Goal: Task Accomplishment & Management: Manage account settings

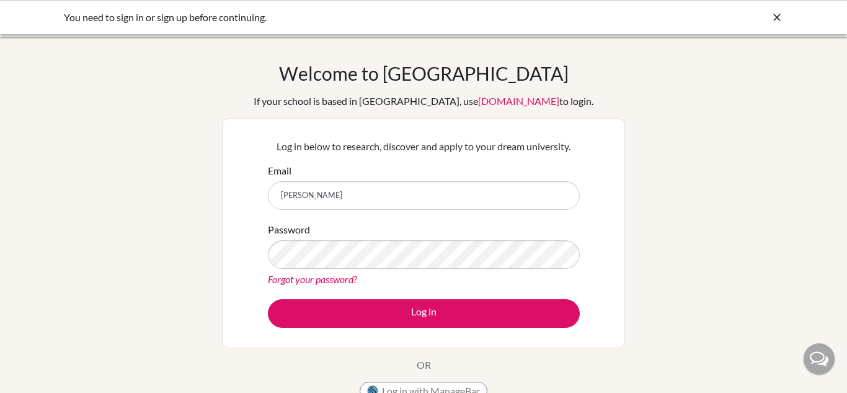
type input "[PERSON_NAME][EMAIL_ADDRESS][DOMAIN_NAME]"
click at [308, 281] on link "Forgot your password?" at bounding box center [312, 279] width 89 height 12
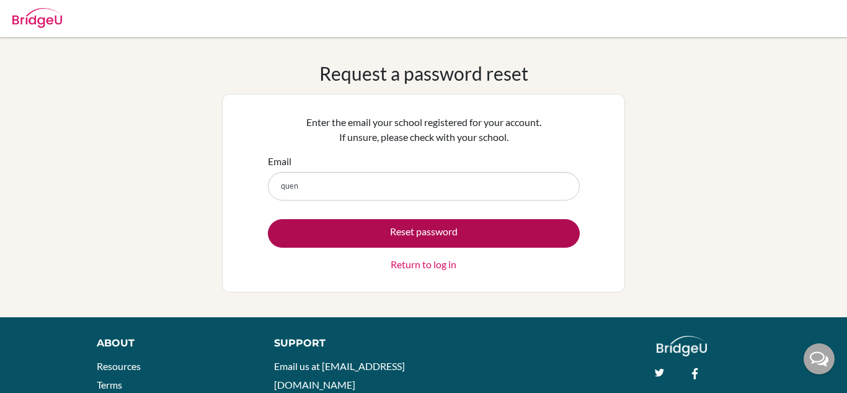
type input "[PERSON_NAME][EMAIL_ADDRESS][DOMAIN_NAME]"
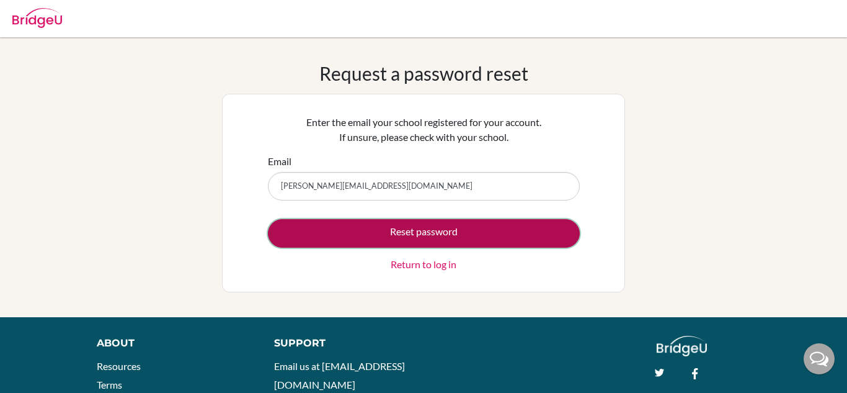
click at [378, 229] on button "Reset password" at bounding box center [424, 233] width 312 height 29
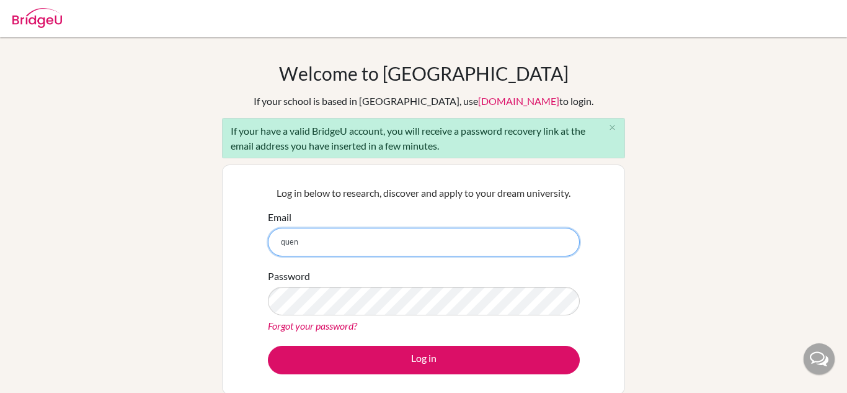
click at [321, 233] on input "quen" at bounding box center [424, 242] width 312 height 29
type input "[PERSON_NAME][EMAIL_ADDRESS][DOMAIN_NAME]"
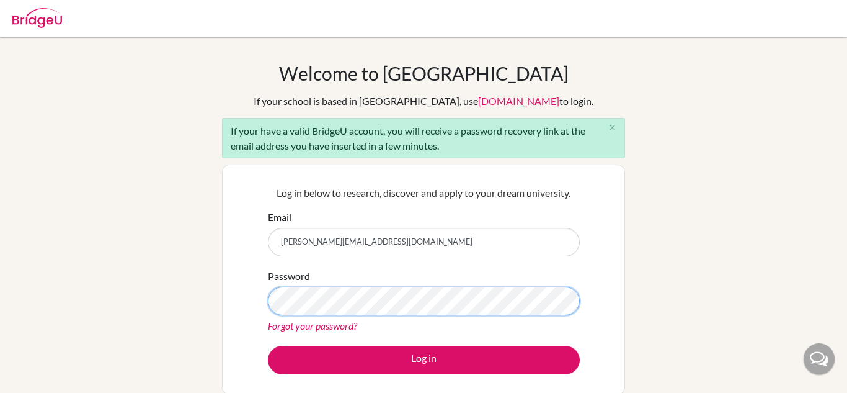
click at [268, 345] on button "Log in" at bounding box center [424, 359] width 312 height 29
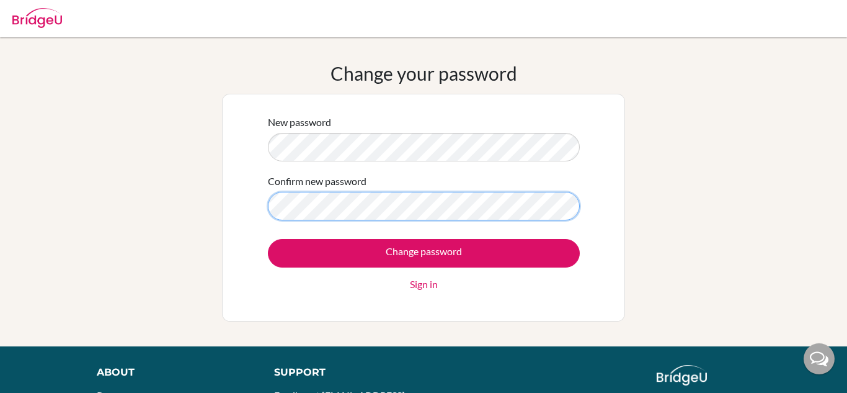
click at [268, 239] on input "Change password" at bounding box center [424, 253] width 312 height 29
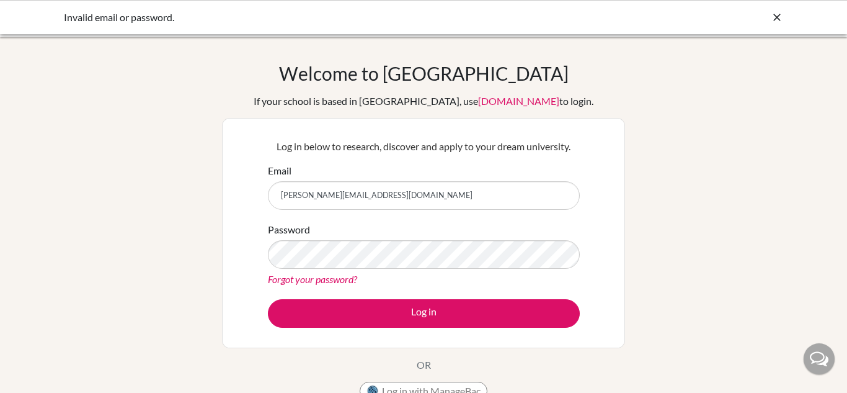
click at [268, 299] on button "Log in" at bounding box center [424, 313] width 312 height 29
